Goal: Task Accomplishment & Management: Manage account settings

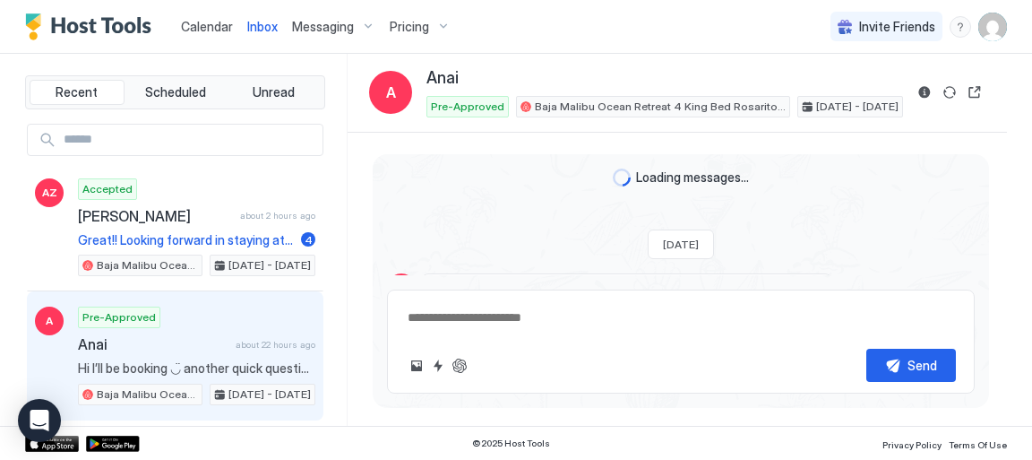
scroll to position [1422, 0]
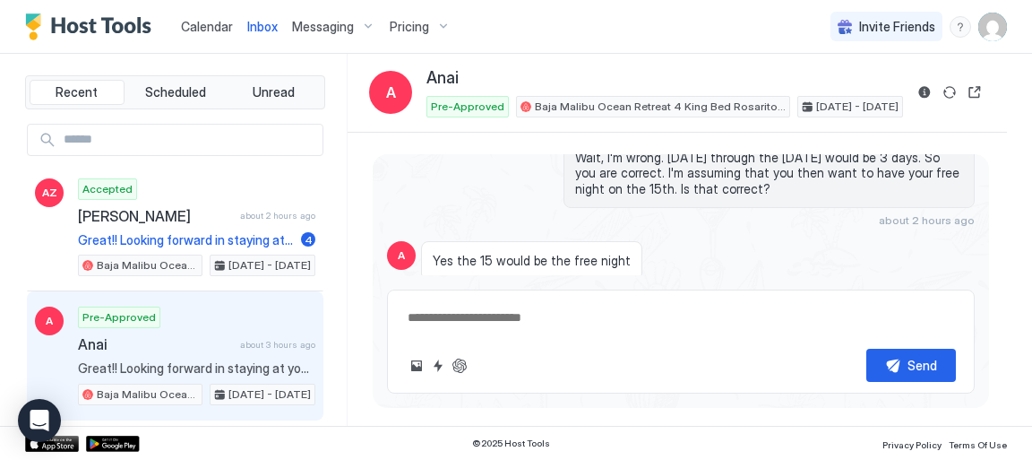
type textarea "*"
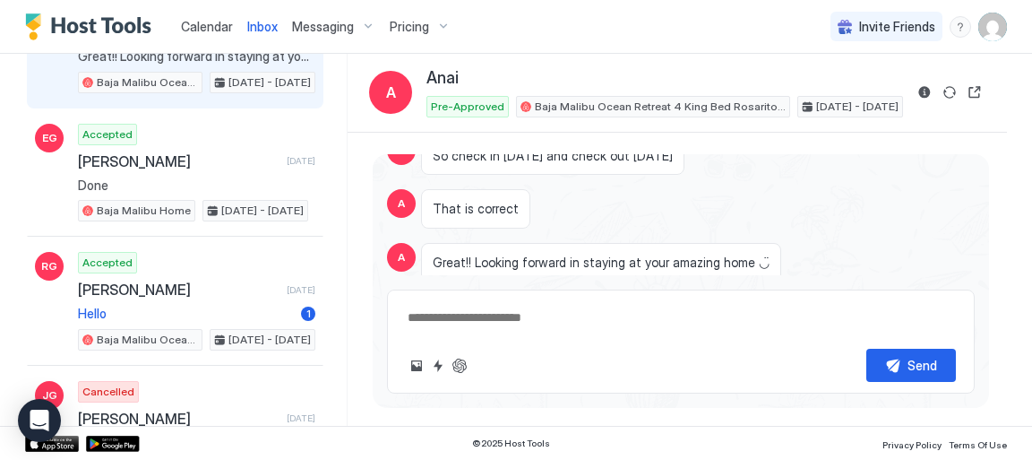
scroll to position [314, 0]
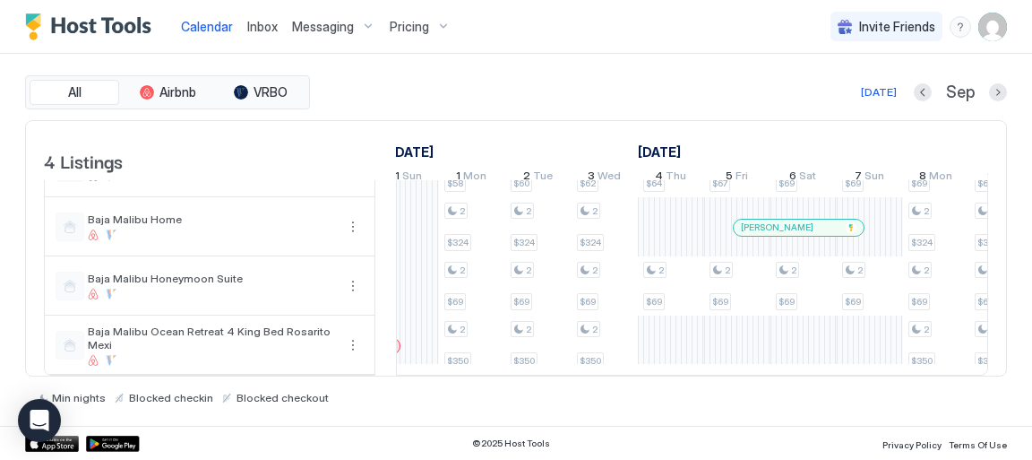
click at [514, 99] on div "[DATE] Sep" at bounding box center [660, 92] width 693 height 21
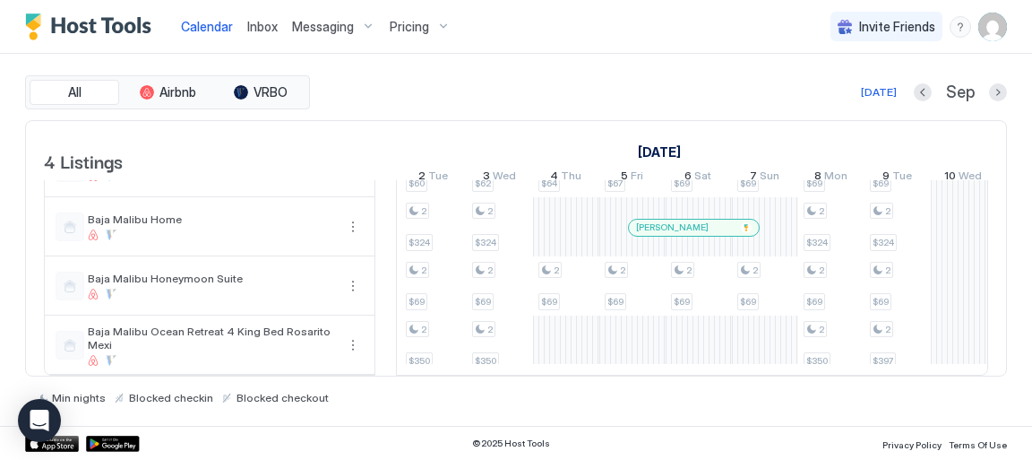
scroll to position [0, 1529]
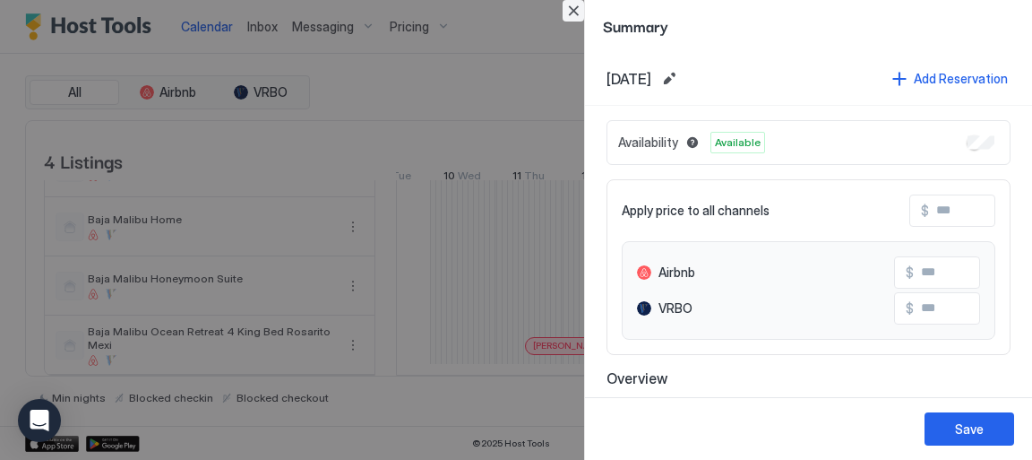
click at [572, 11] on button "Close" at bounding box center [573, 10] width 21 height 21
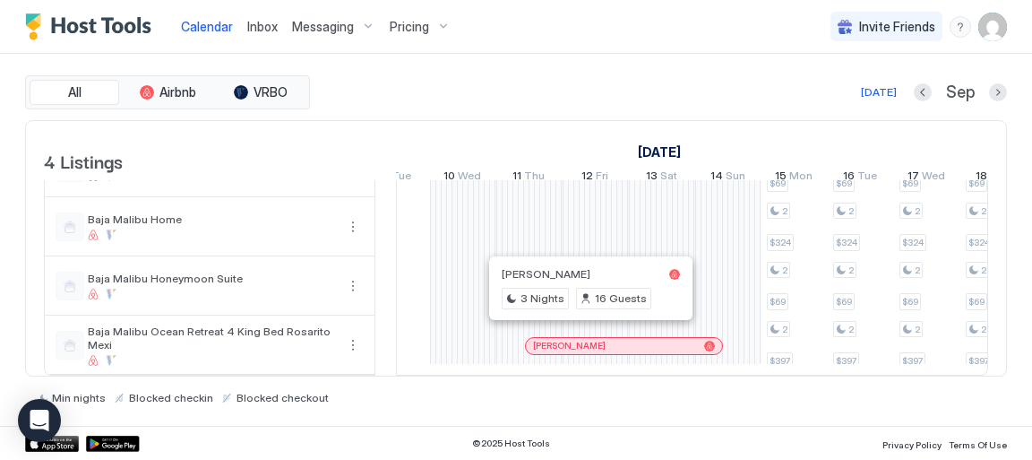
click at [586, 339] on div at bounding box center [587, 346] width 14 height 14
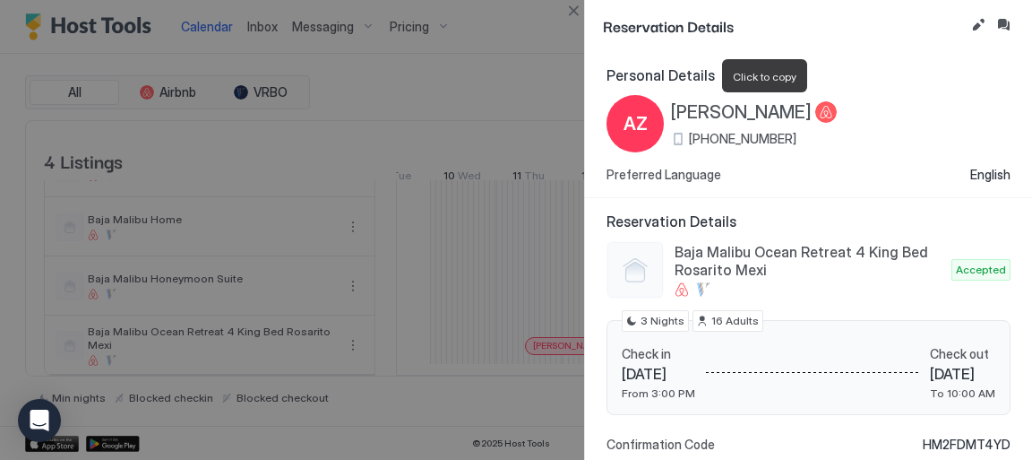
drag, startPoint x: 855, startPoint y: 112, endPoint x: 680, endPoint y: 115, distance: 175.6
click at [680, 115] on div "[PERSON_NAME]" at bounding box center [754, 112] width 166 height 22
click at [837, 127] on div "[PERSON_NAME] [PHONE_NUMBER]" at bounding box center [754, 124] width 166 height 46
drag, startPoint x: 852, startPoint y: 129, endPoint x: 816, endPoint y: 107, distance: 41.8
click at [816, 107] on div "[PERSON_NAME] [PHONE_NUMBER]" at bounding box center [754, 124] width 166 height 46
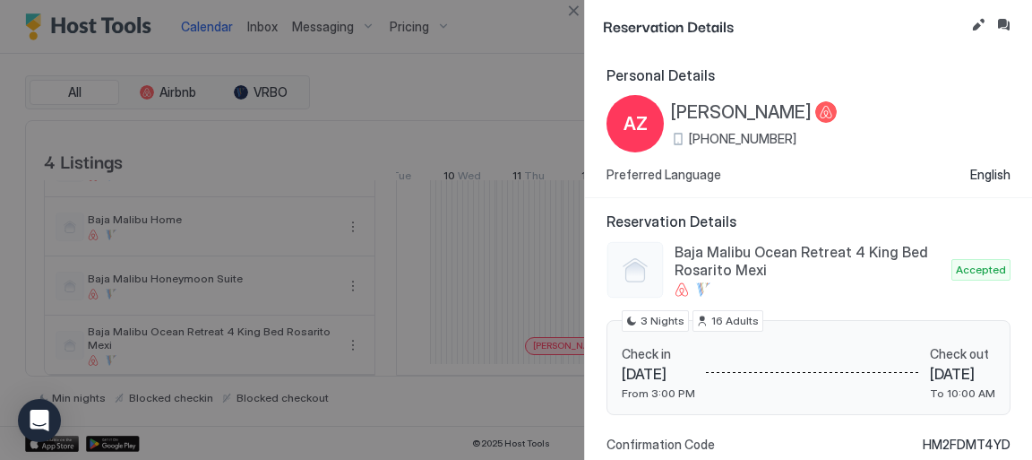
click at [837, 142] on div "[PHONE_NUMBER]" at bounding box center [754, 139] width 166 height 16
drag, startPoint x: 851, startPoint y: 121, endPoint x: 675, endPoint y: 110, distance: 176.8
click at [675, 110] on span "[PERSON_NAME]" at bounding box center [741, 112] width 141 height 22
copy span "[PERSON_NAME]"
click at [571, 7] on button "Close" at bounding box center [573, 10] width 21 height 21
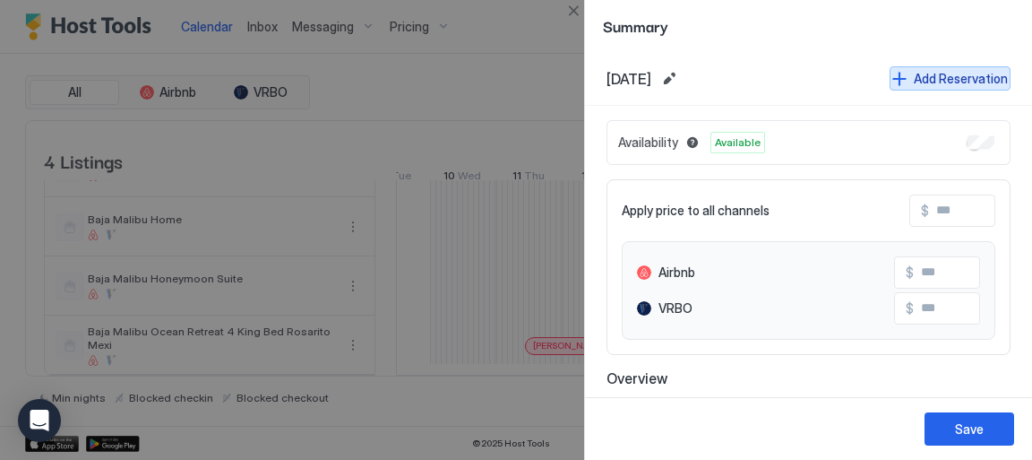
click at [918, 80] on div "Add Reservation" at bounding box center [961, 78] width 94 height 19
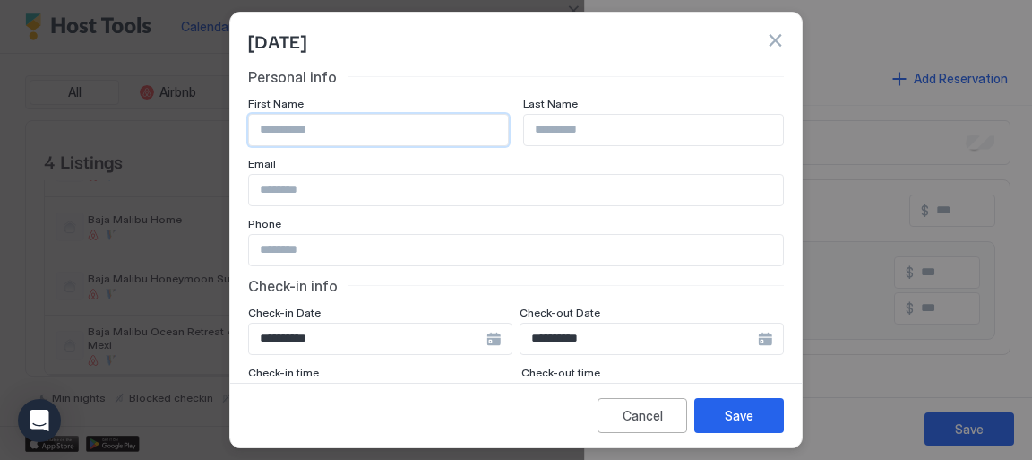
paste input "**********"
type input "**********"
click at [548, 129] on input "Input Field" at bounding box center [653, 130] width 259 height 30
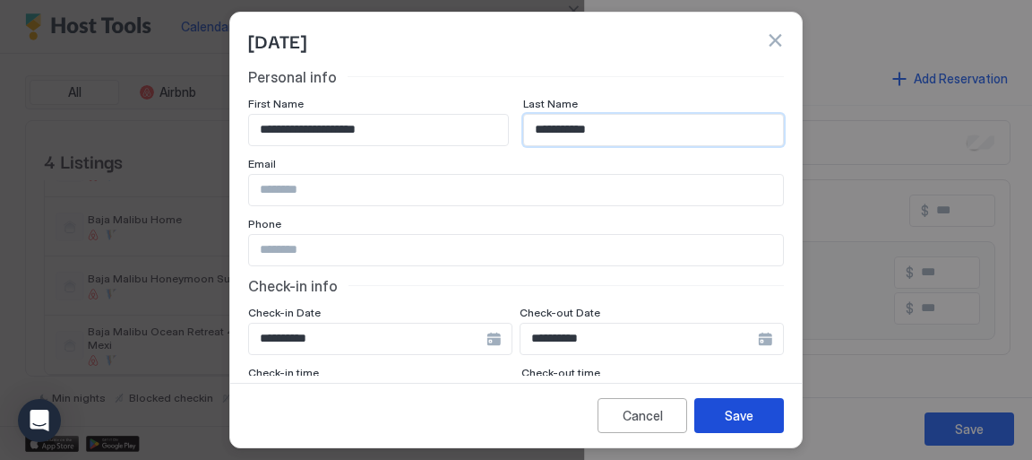
type input "**********"
click at [743, 421] on div "Save" at bounding box center [739, 415] width 29 height 19
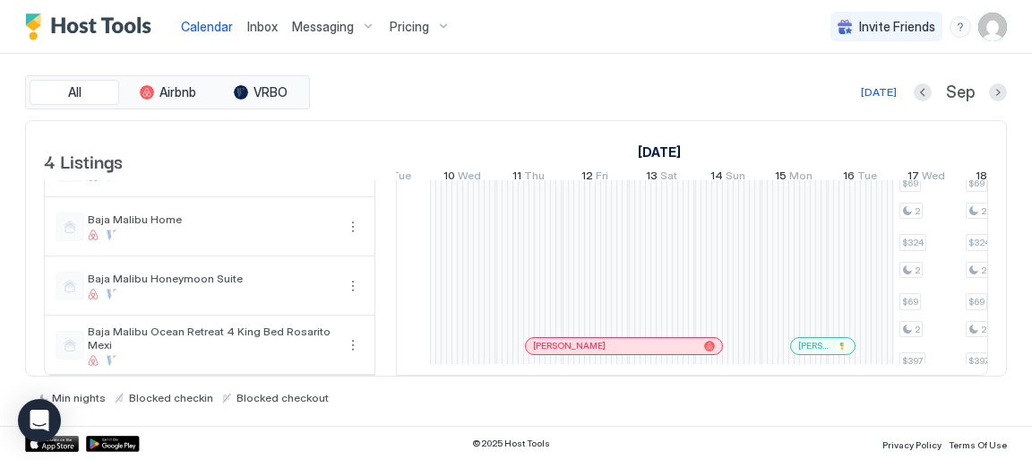
click at [557, 339] on div at bounding box center [558, 346] width 14 height 14
